Goal: Find specific page/section: Find specific page/section

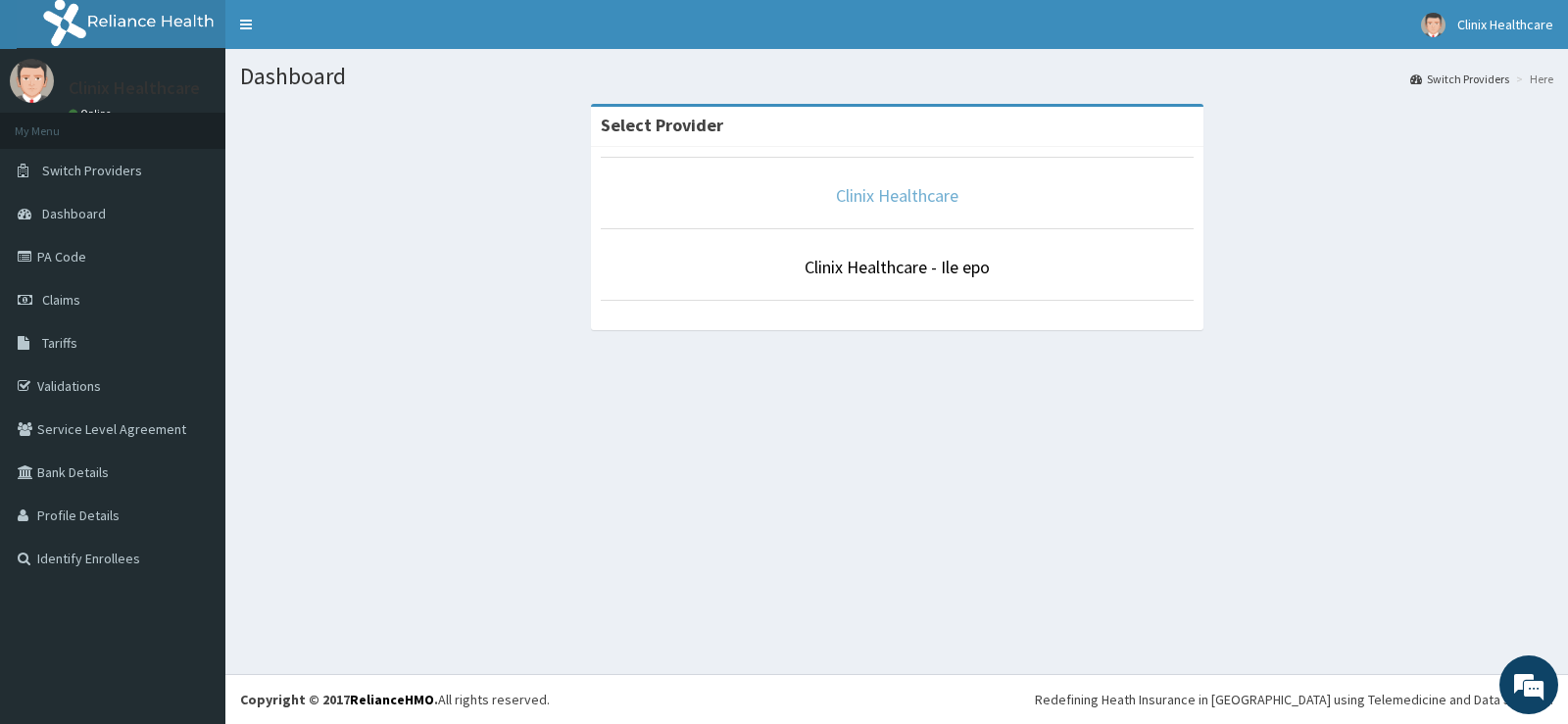
click at [886, 196] on link "Clinix Healthcare" at bounding box center [897, 195] width 123 height 23
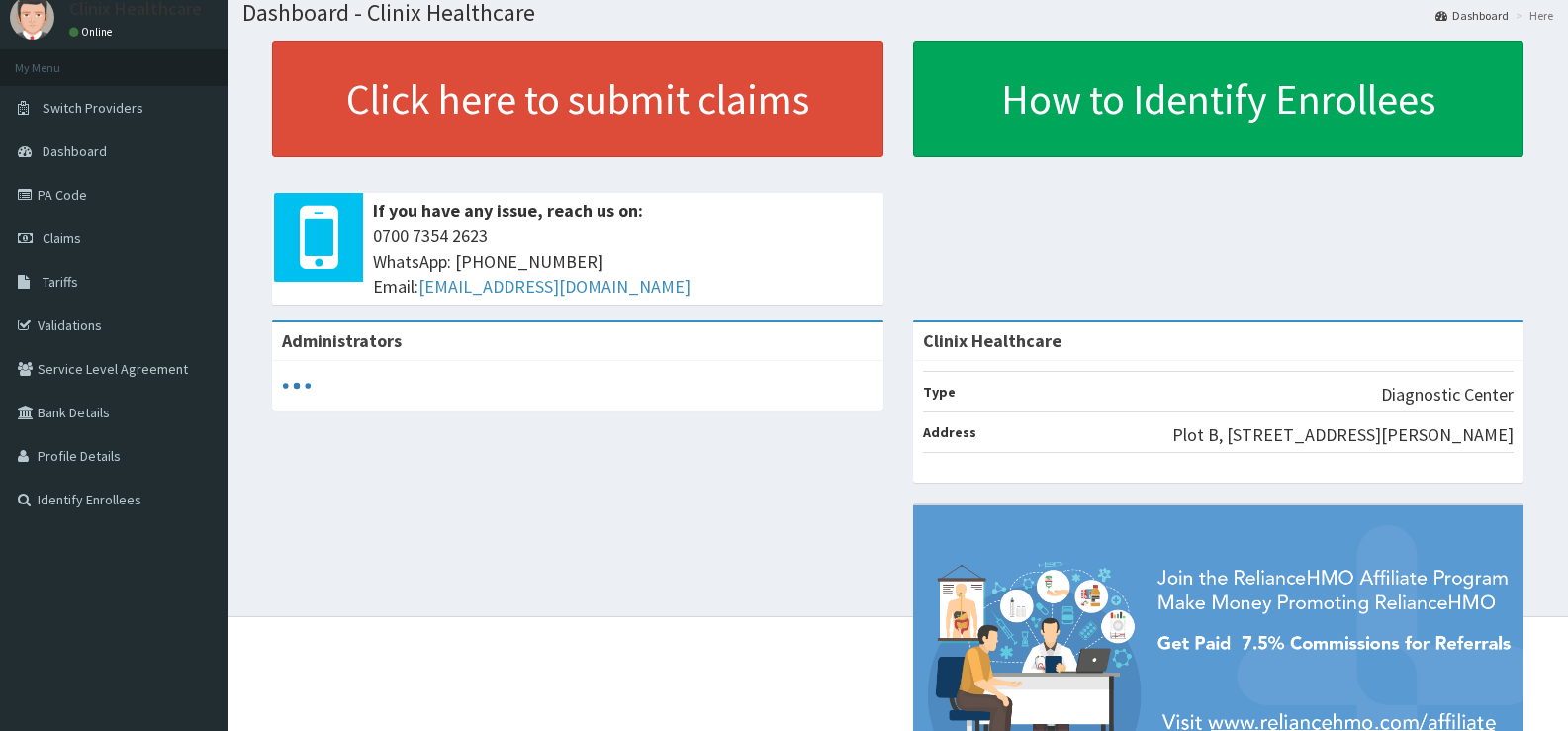
scroll to position [243, 0]
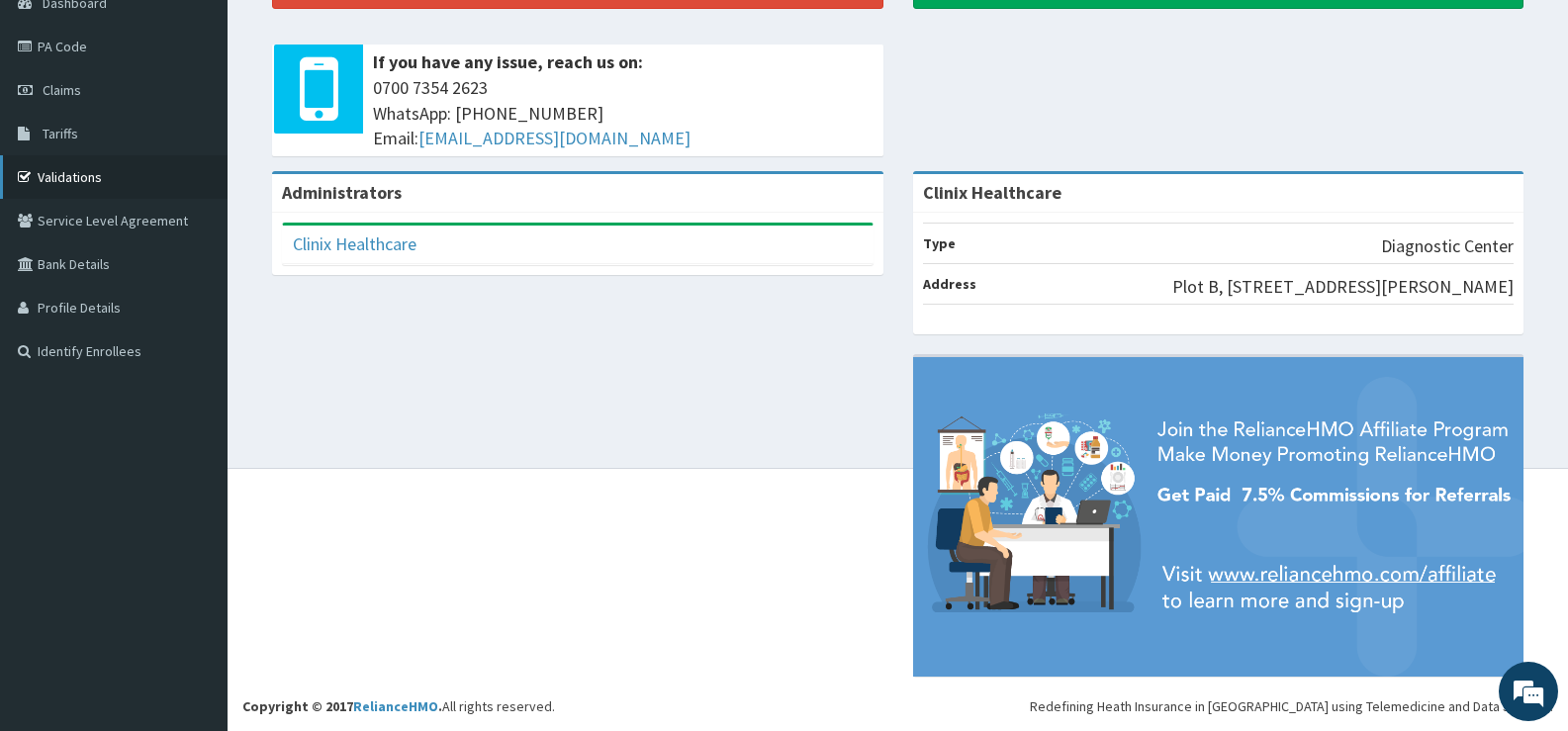
click at [66, 155] on link "Validations" at bounding box center [114, 177] width 228 height 44
